Goal: Transaction & Acquisition: Subscribe to service/newsletter

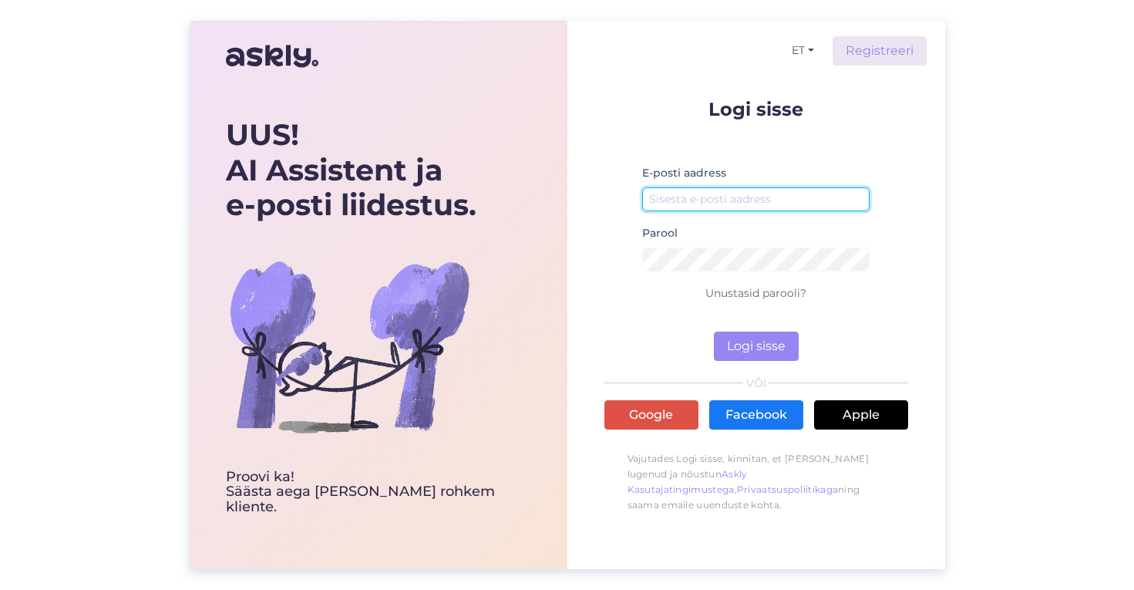
paste input "it@stokker.com"
type input "it@stokker.com"
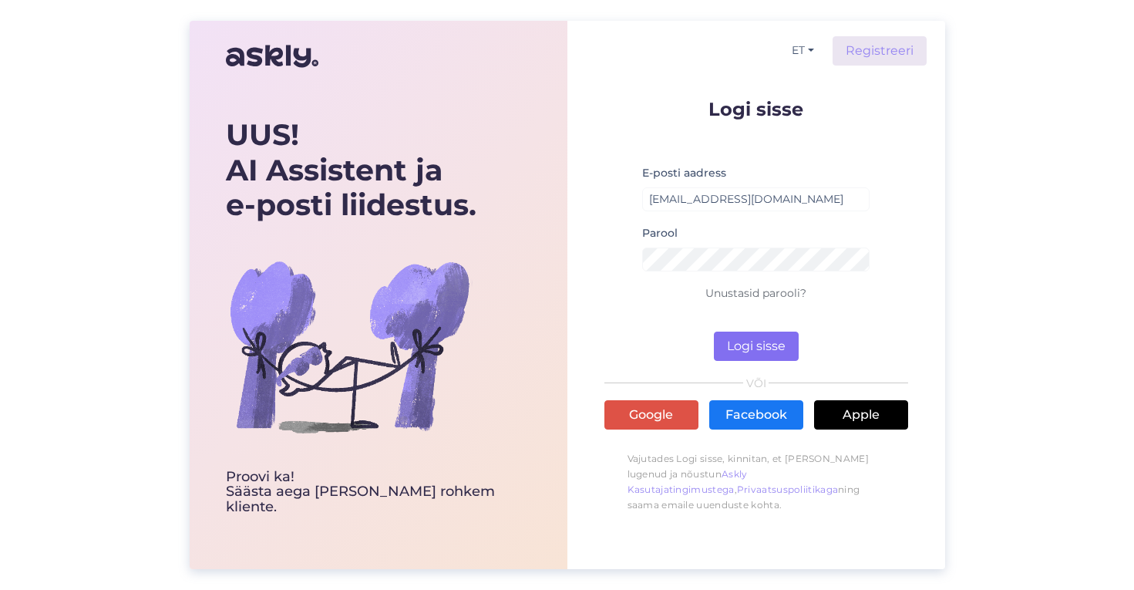
click at [745, 340] on button "Logi sisse" at bounding box center [756, 346] width 85 height 29
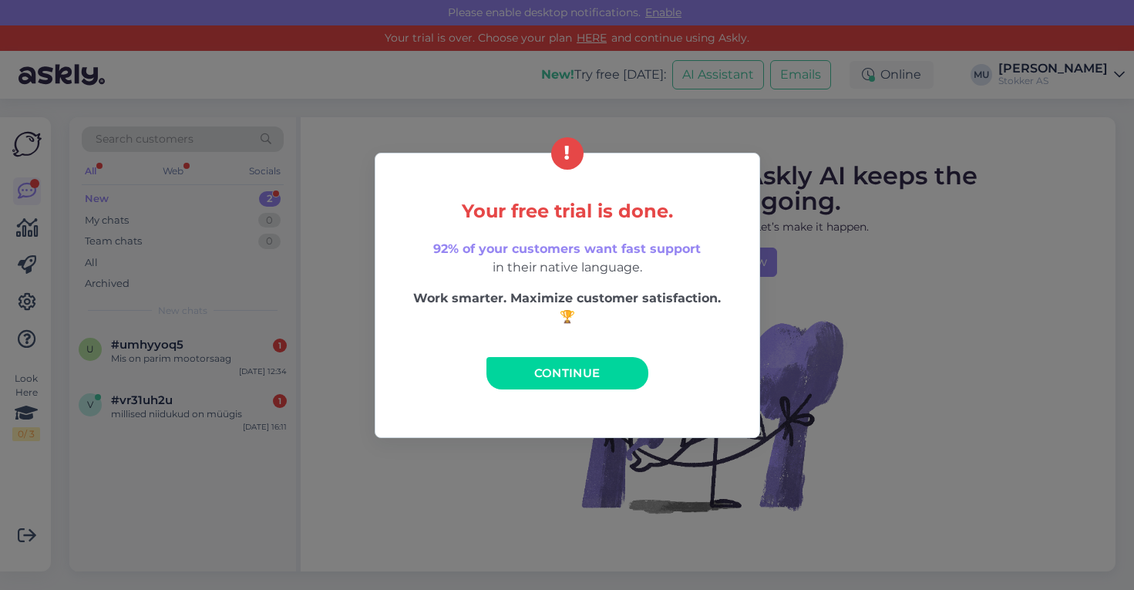
click at [589, 373] on span "Continue" at bounding box center [567, 373] width 66 height 15
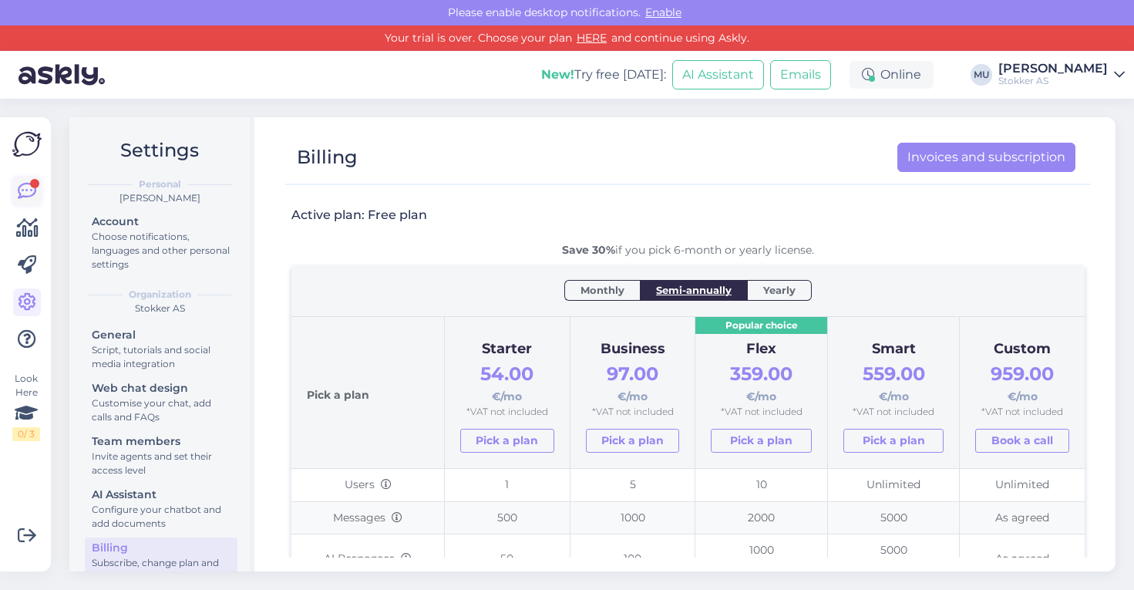
click at [34, 178] on link at bounding box center [27, 191] width 28 height 28
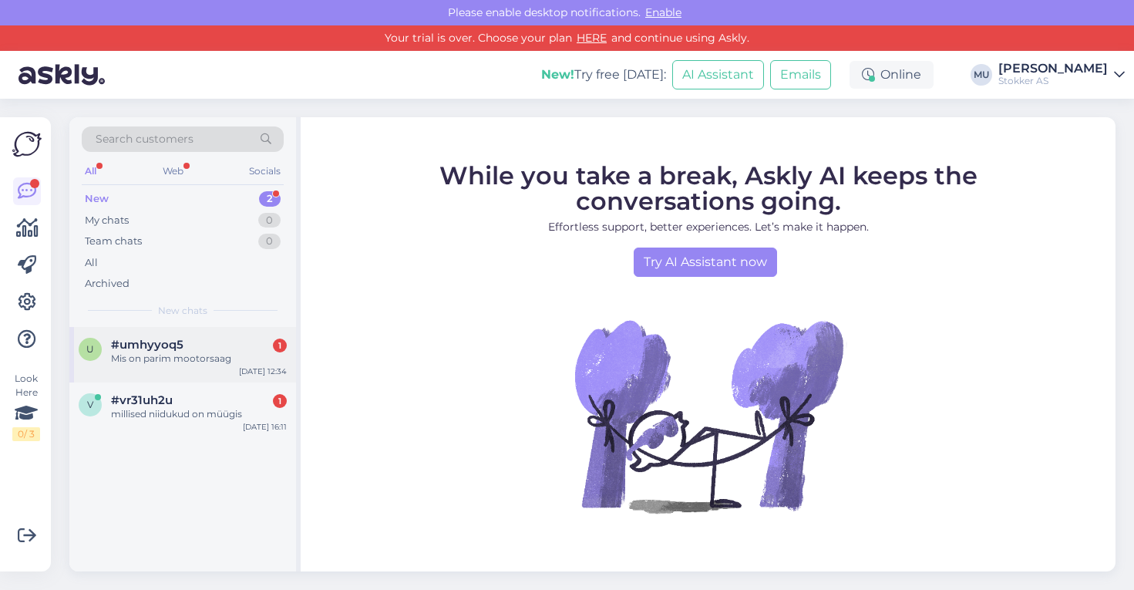
click at [155, 343] on span "#umhyyoq5" at bounding box center [147, 345] width 72 height 14
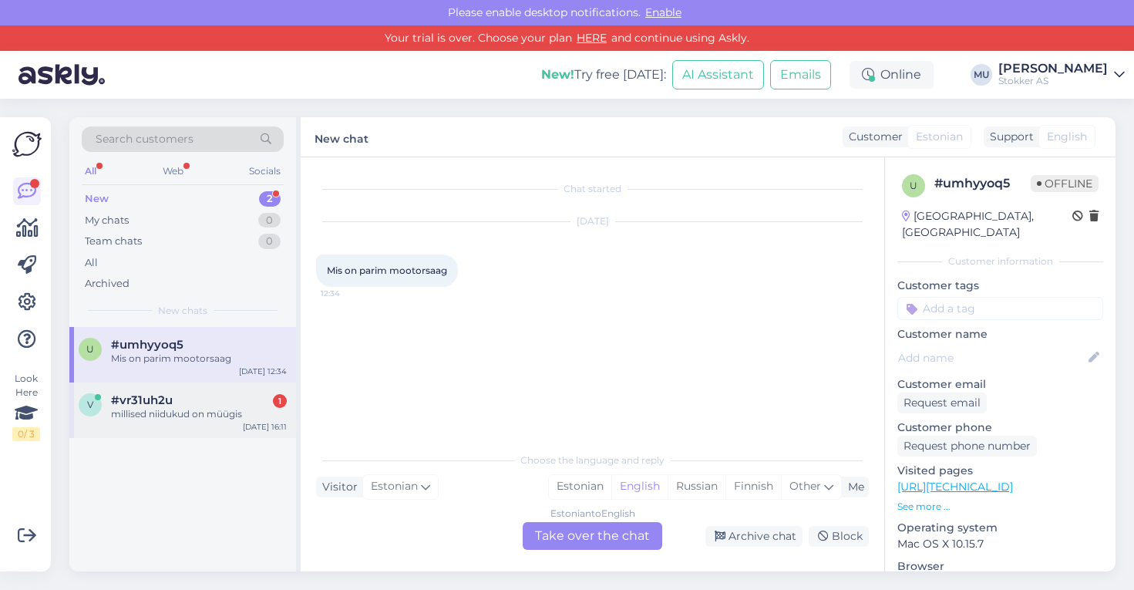
click at [167, 401] on span "#vr31uh2u" at bounding box center [142, 400] width 62 height 14
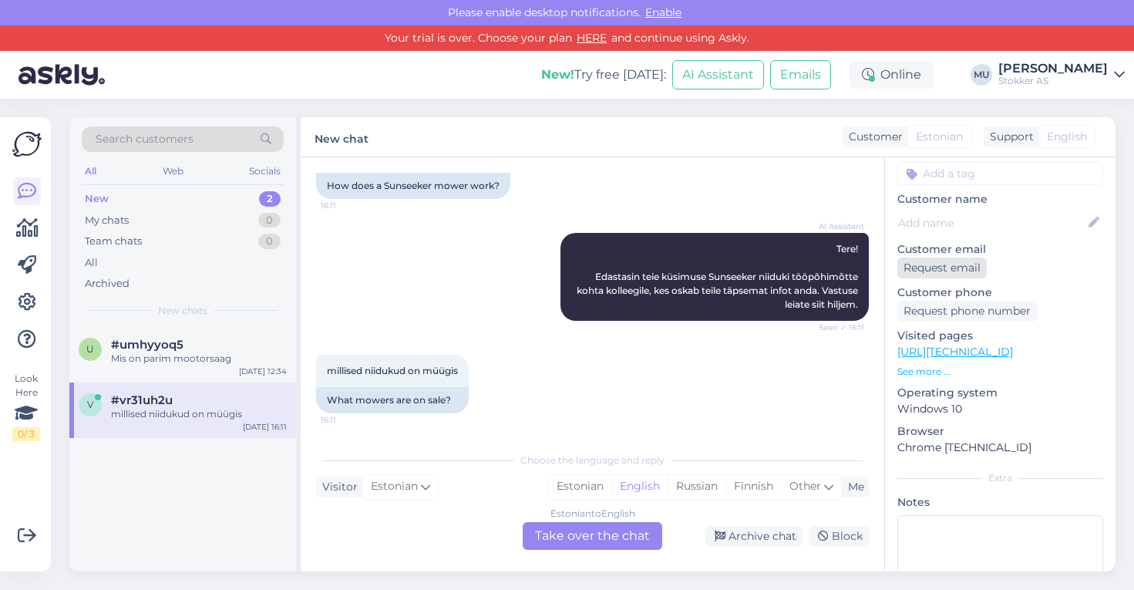
scroll to position [145, 0]
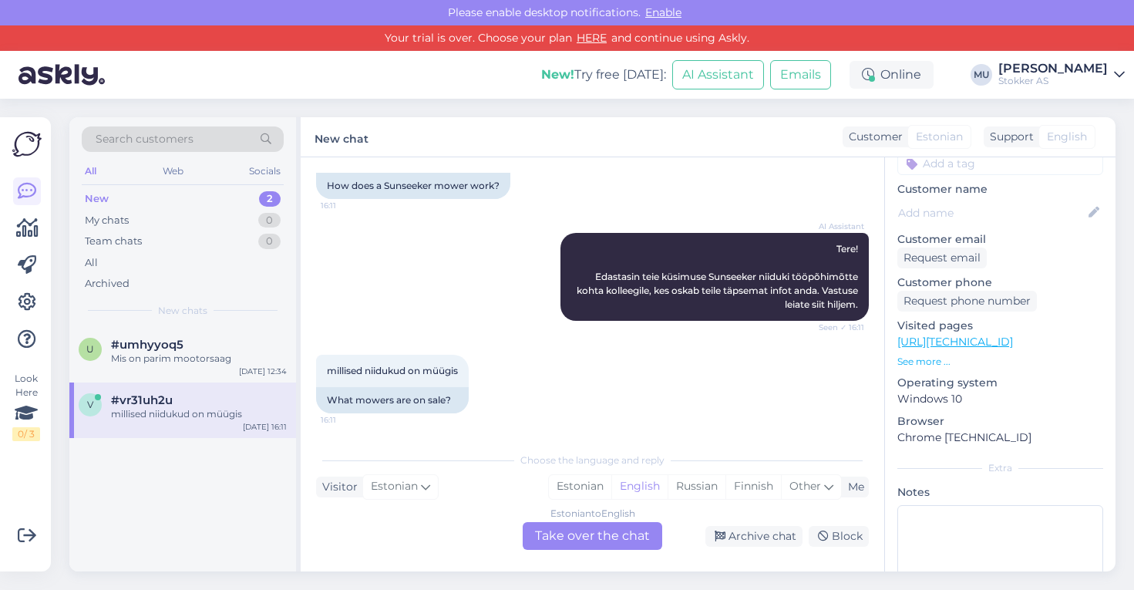
drag, startPoint x: 1056, startPoint y: 326, endPoint x: 895, endPoint y: 327, distance: 161.2
click at [895, 327] on div "v # vr31uh2u Online Estonia, Tallinn Customer information Customer tags Custome…" at bounding box center [1000, 339] width 231 height 655
copy link "http://172.16.100.220:32003/"
click at [26, 134] on img at bounding box center [26, 144] width 29 height 29
click at [22, 225] on icon at bounding box center [27, 228] width 22 height 19
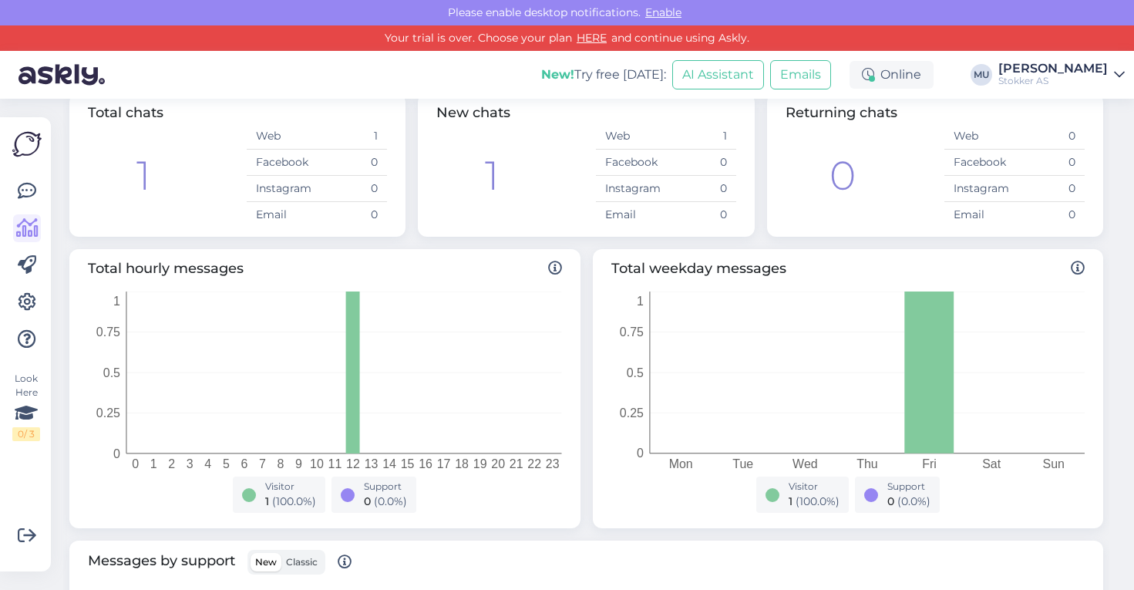
scroll to position [97, 0]
click at [27, 265] on icon at bounding box center [27, 265] width 19 height 19
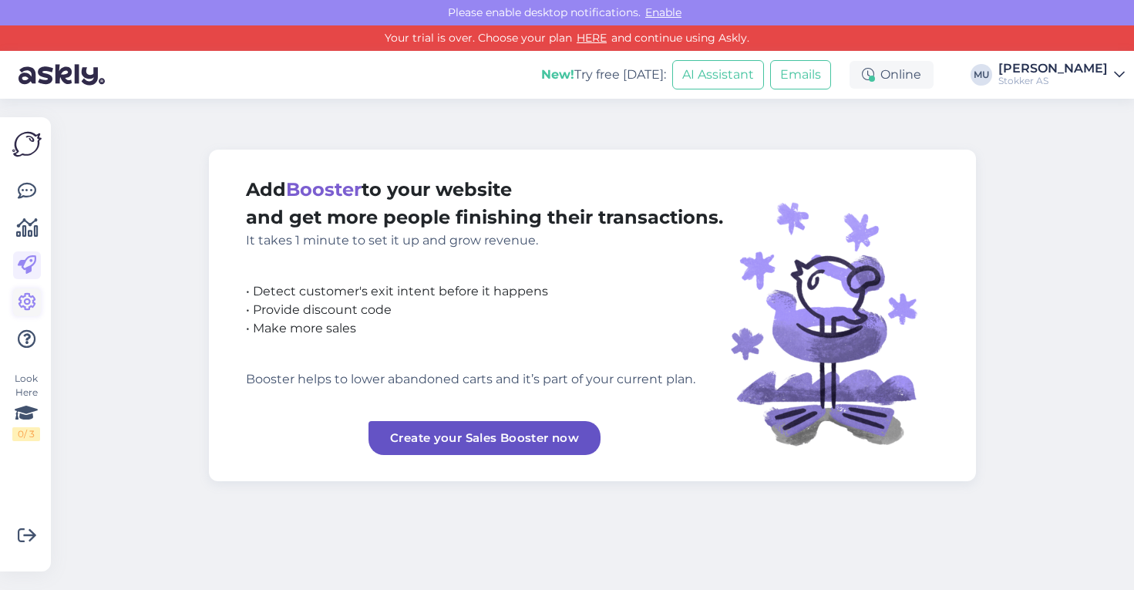
click at [28, 305] on icon at bounding box center [27, 302] width 19 height 19
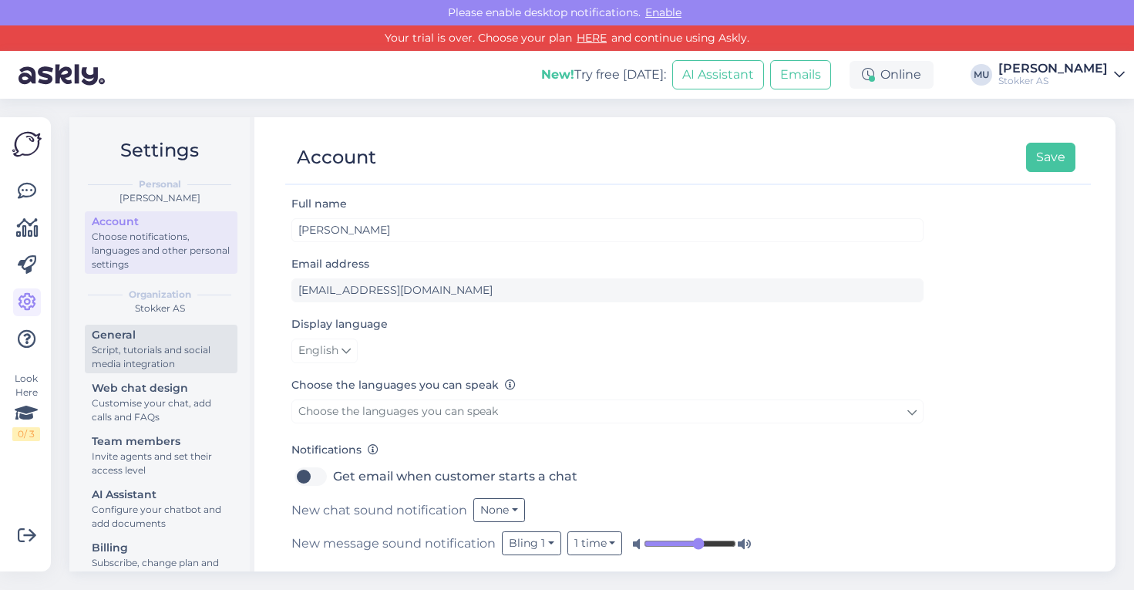
click at [142, 343] on div "Script, tutorials and social media integration" at bounding box center [161, 357] width 139 height 28
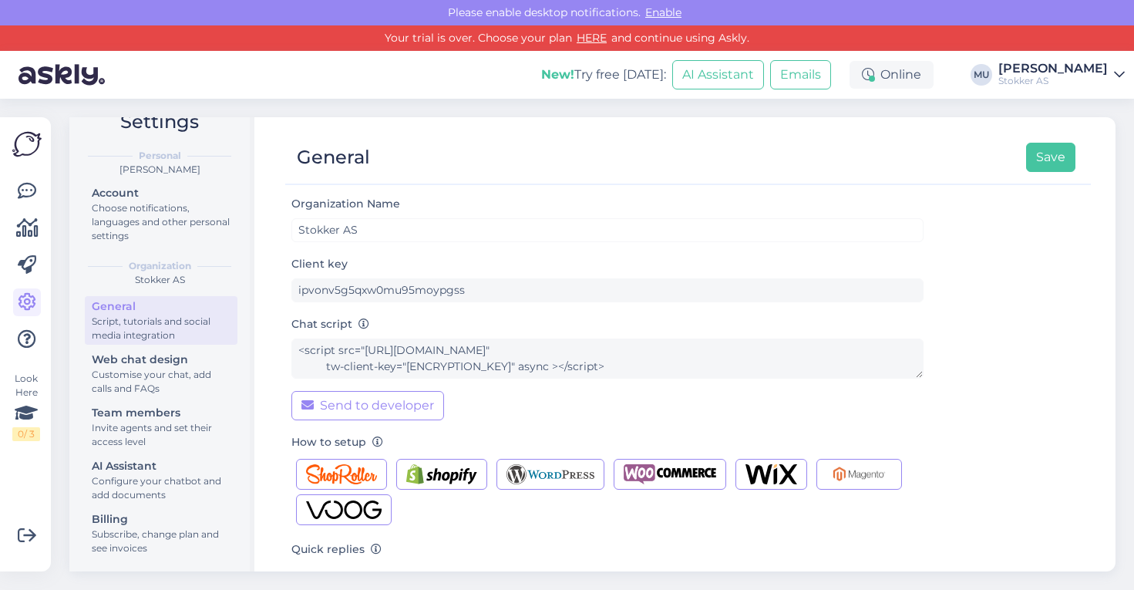
scroll to position [29, 0]
click at [138, 464] on div "AI Assistant" at bounding box center [161, 466] width 139 height 16
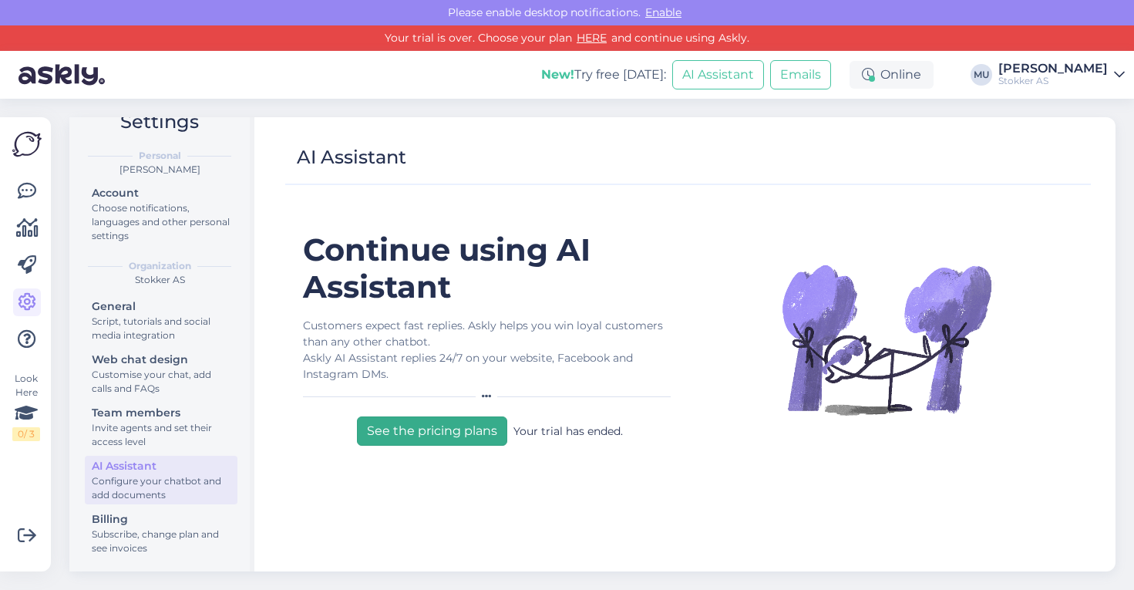
click at [436, 433] on button "See the pricing plans" at bounding box center [432, 430] width 150 height 29
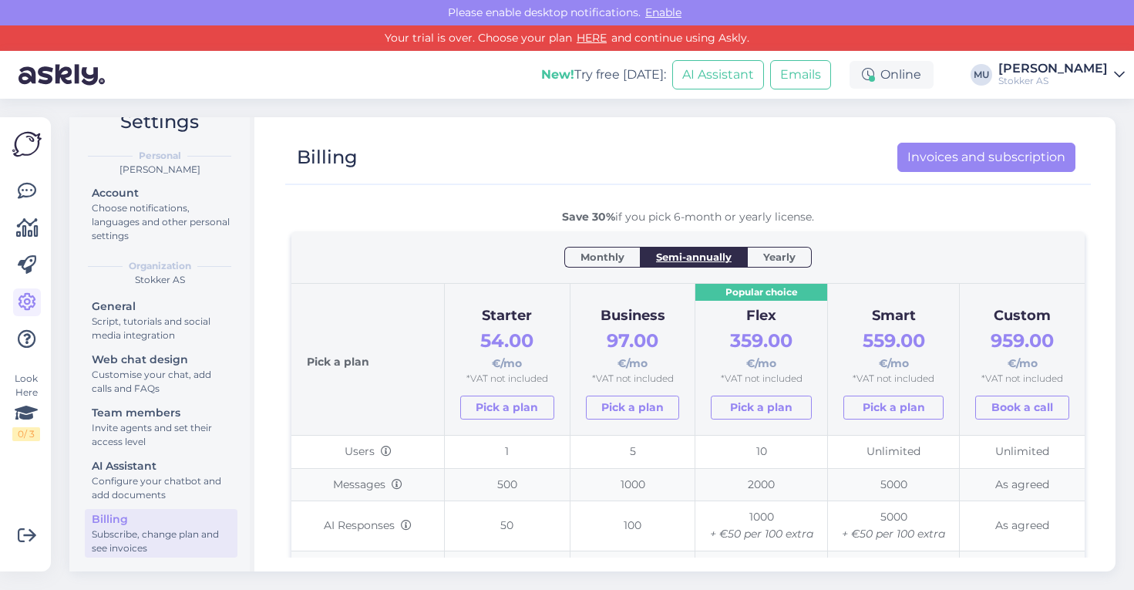
scroll to position [35, 0]
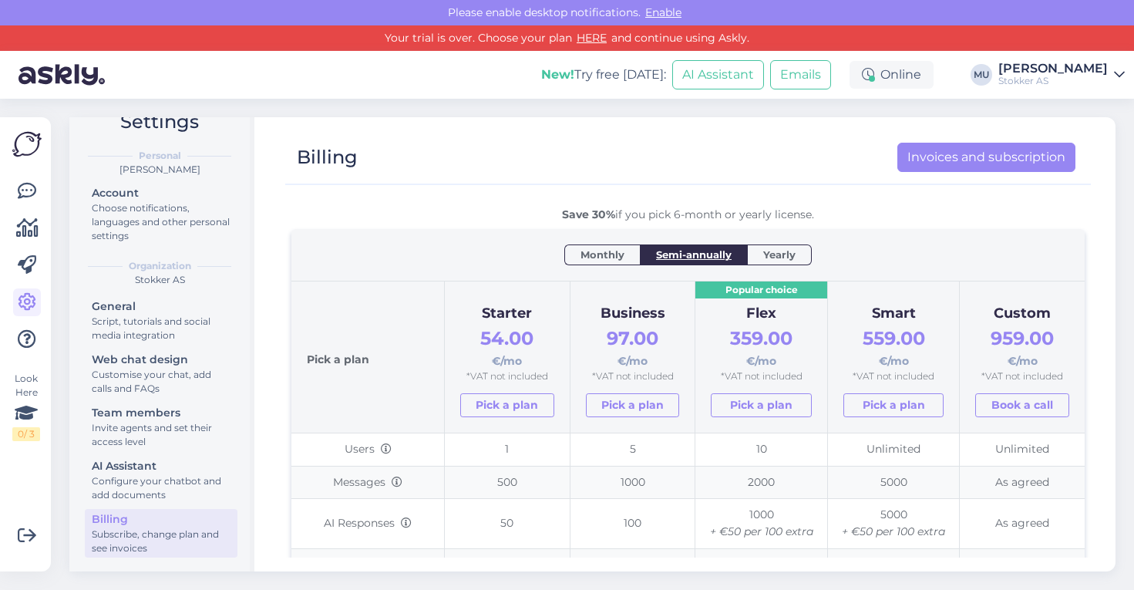
click at [767, 256] on span "Yearly" at bounding box center [780, 254] width 32 height 15
click at [703, 255] on span "Semi-annually" at bounding box center [694, 254] width 76 height 15
click at [608, 258] on span "Monthly" at bounding box center [603, 254] width 44 height 15
click at [687, 251] on span "Semi-annually" at bounding box center [694, 254] width 76 height 15
click at [778, 255] on span "Yearly" at bounding box center [780, 254] width 32 height 15
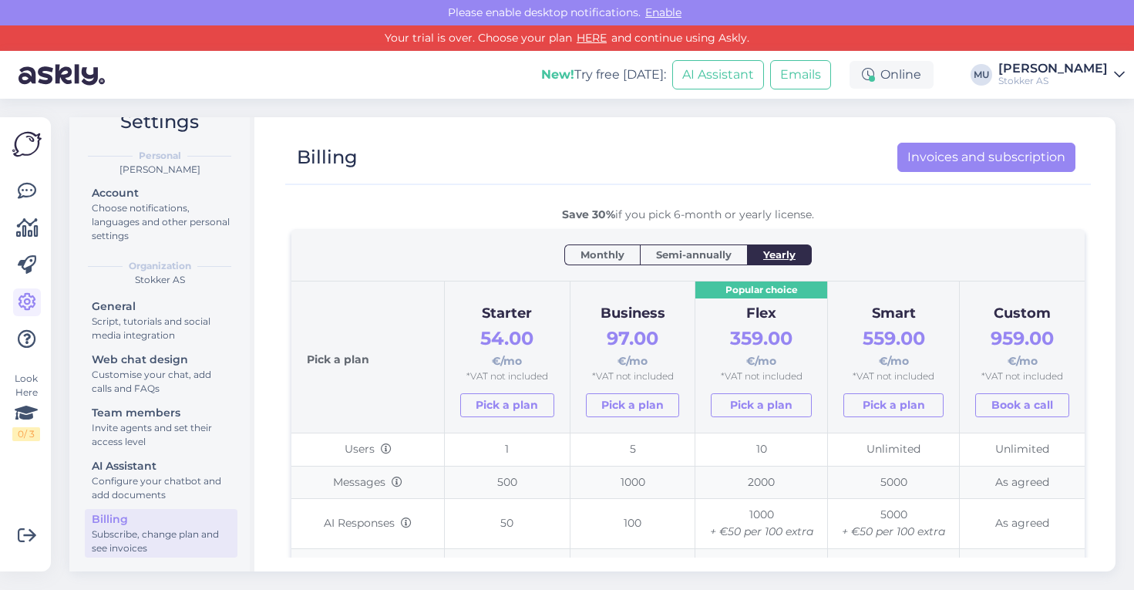
click at [703, 258] on span "Semi-annually" at bounding box center [694, 254] width 76 height 15
click at [767, 255] on span "Yearly" at bounding box center [780, 254] width 32 height 15
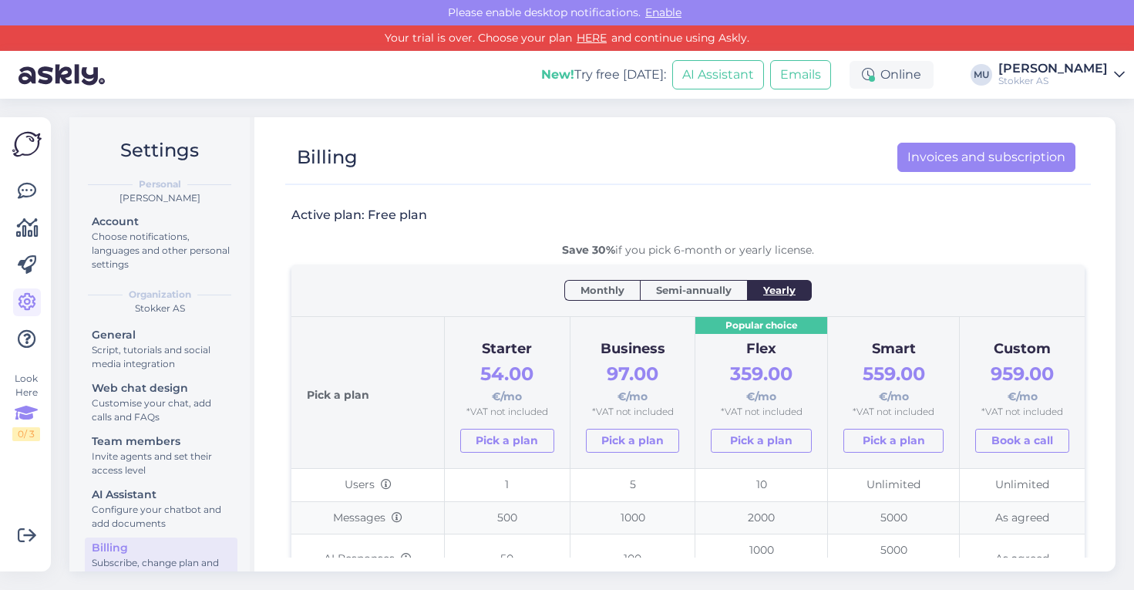
scroll to position [0, 0]
click at [619, 180] on div at bounding box center [680, 178] width 790 height 12
